Goal: Information Seeking & Learning: Learn about a topic

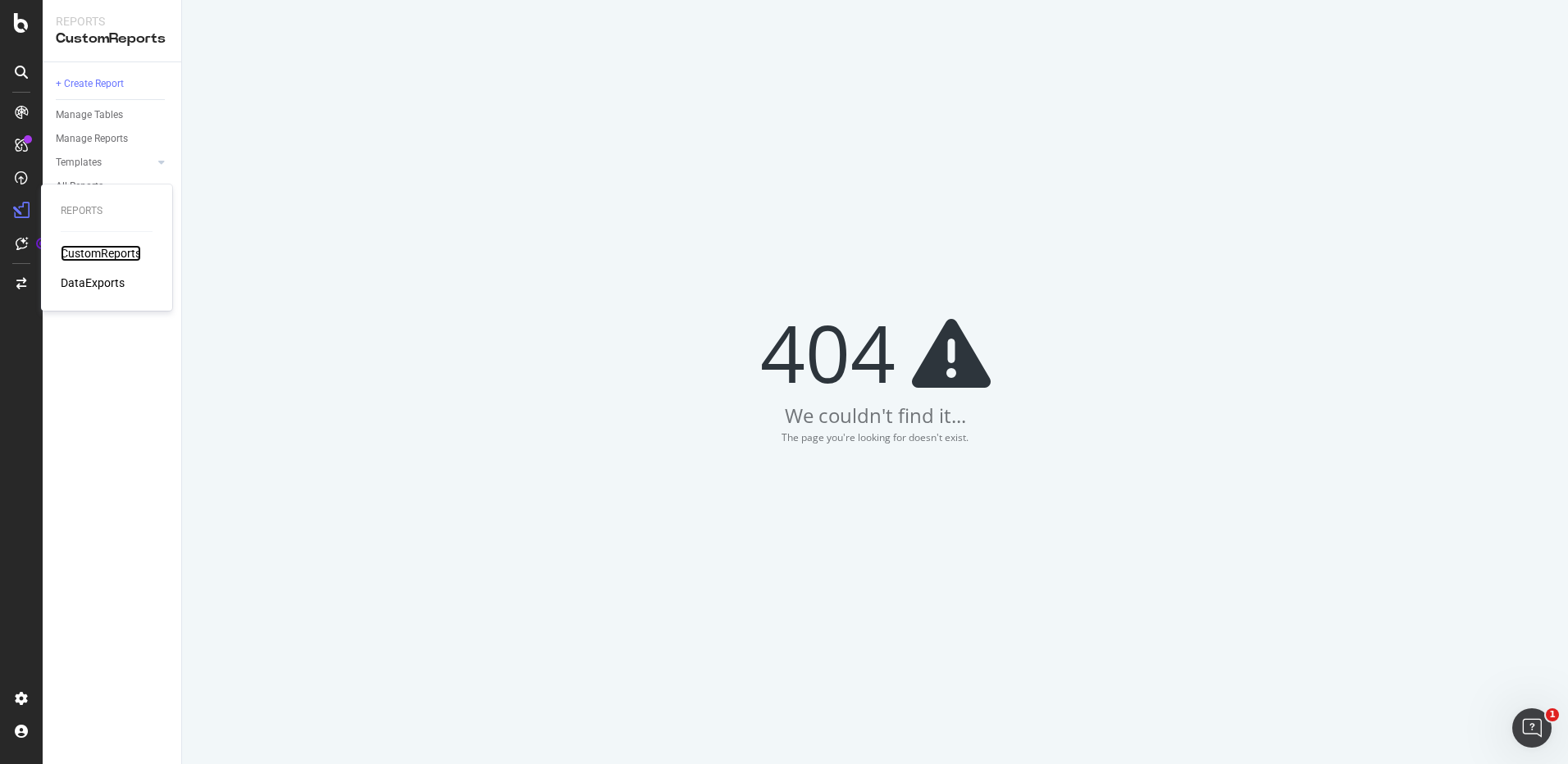
click at [85, 250] on div "CustomReports" at bounding box center [100, 252] width 80 height 16
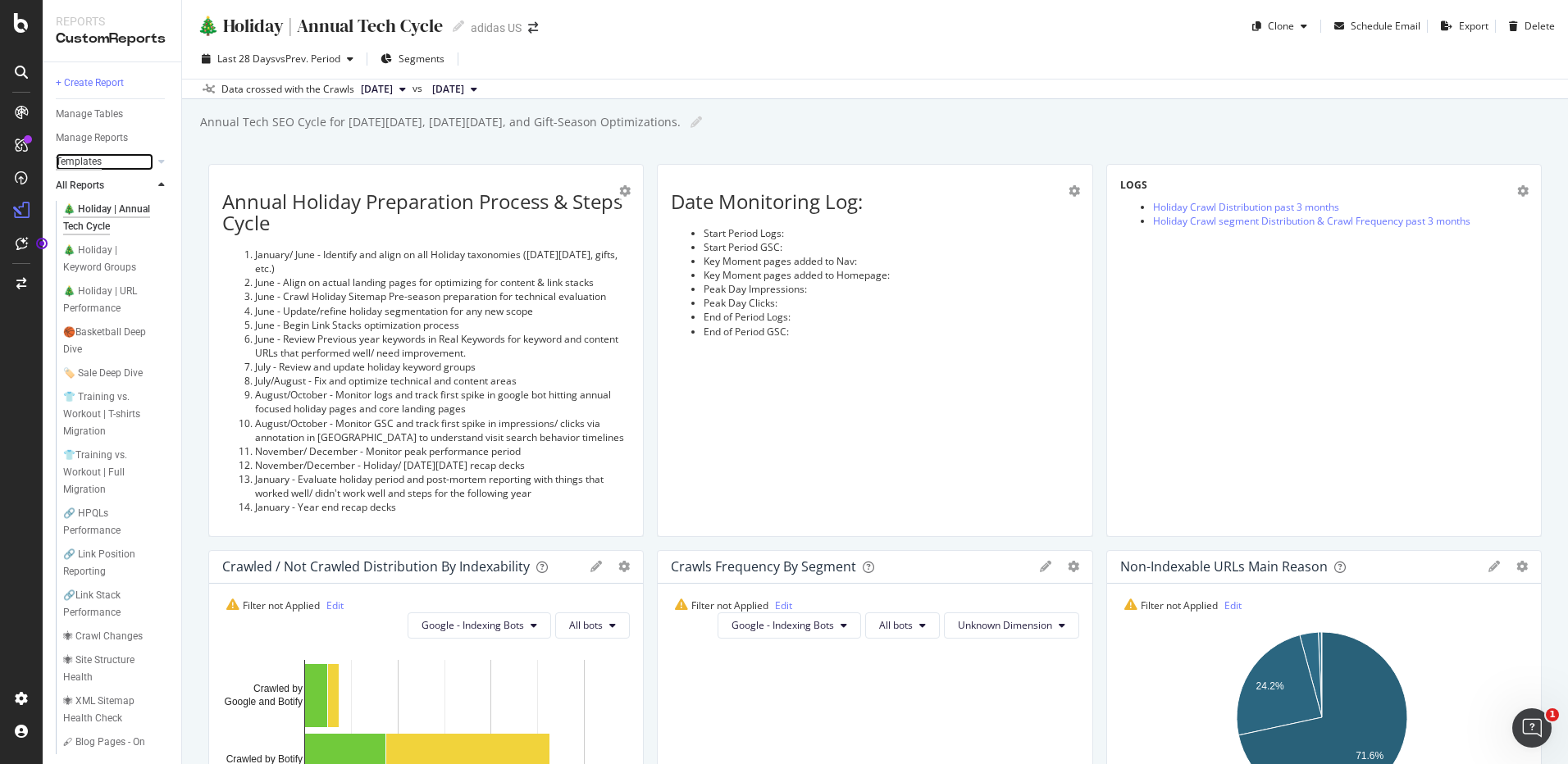
click at [80, 162] on div "Templates" at bounding box center [79, 162] width 46 height 17
